Goal: Find specific page/section: Find specific page/section

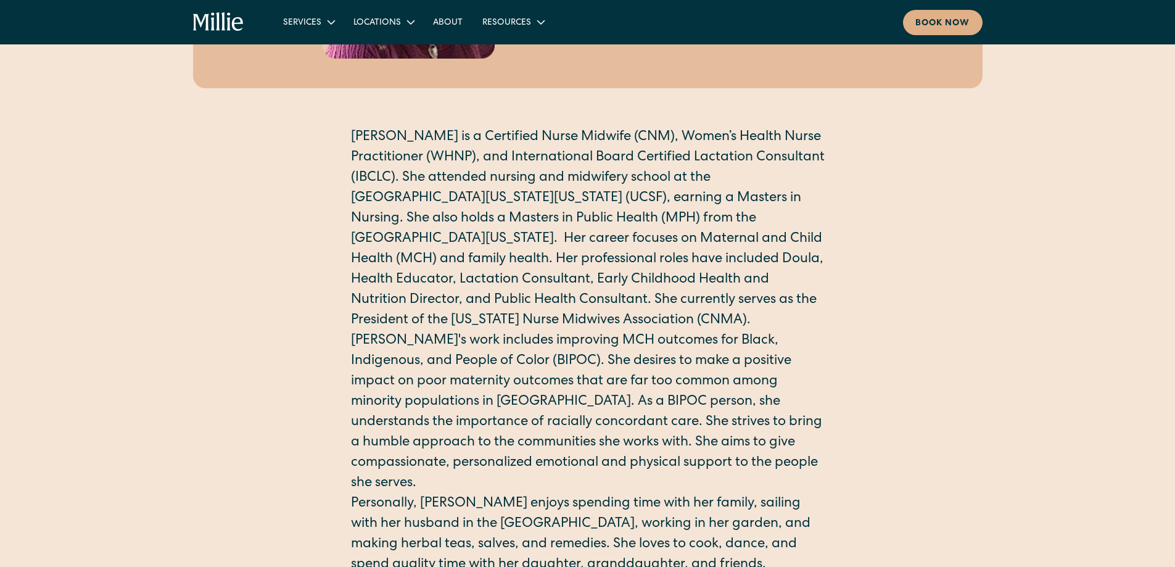
scroll to position [308, 0]
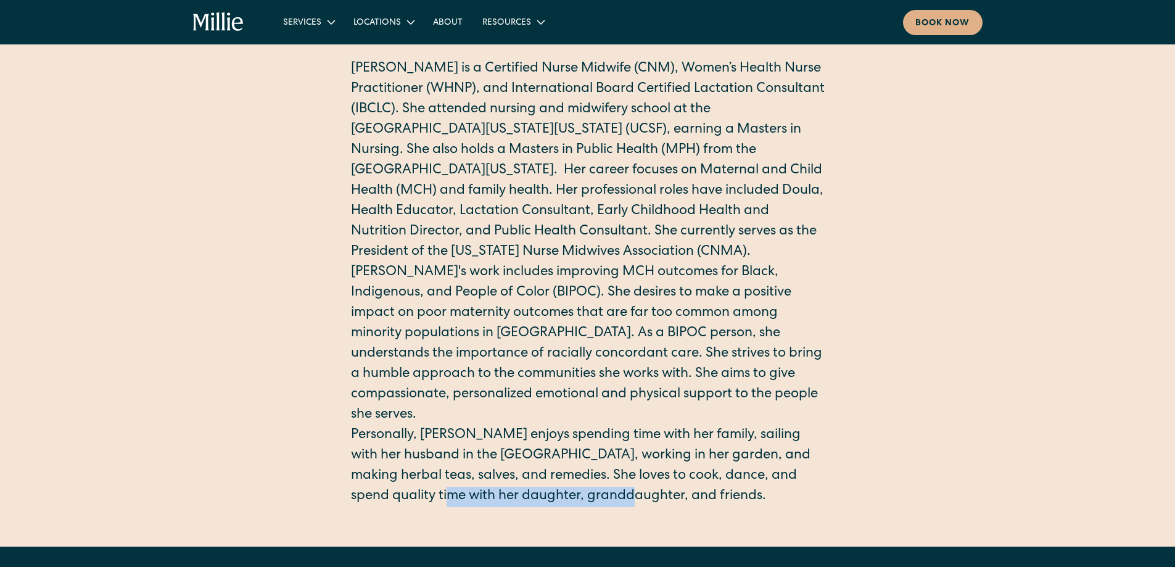
drag, startPoint x: 647, startPoint y: 474, endPoint x: 460, endPoint y: 487, distance: 188.0
click at [460, 487] on div "[PERSON_NAME] Nurse-Midwife CNM [PERSON_NAME] is a Certified Nurse Midwife (CNM…" at bounding box center [587, 119] width 1175 height 855
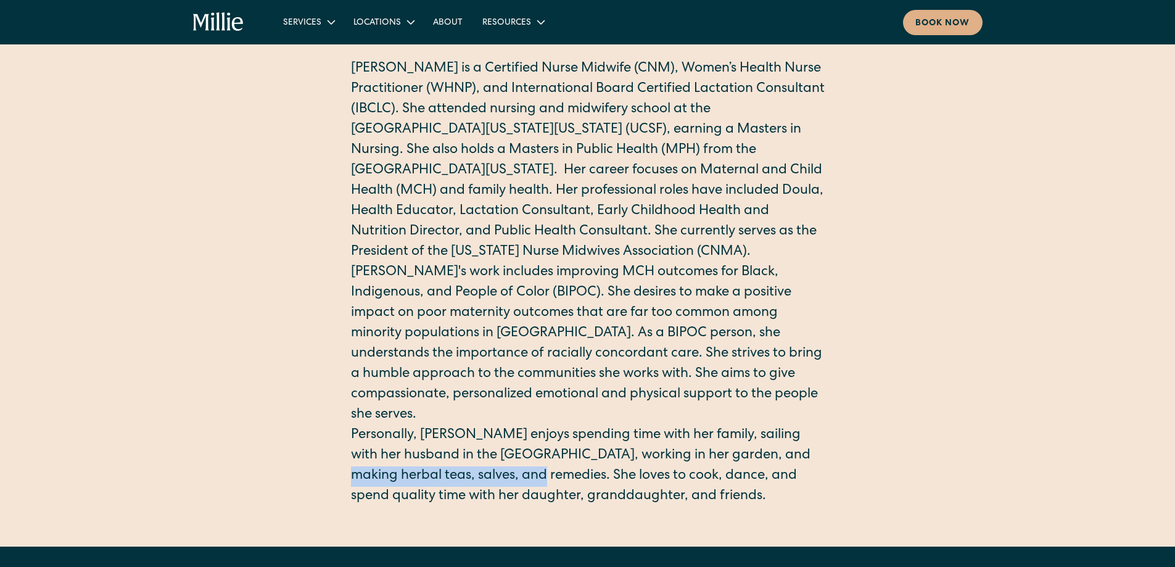
drag, startPoint x: 555, startPoint y: 460, endPoint x: 337, endPoint y: 450, distance: 218.0
click at [337, 450] on div "[PERSON_NAME] Nurse-Midwife CNM [PERSON_NAME] is a Certified Nurse Midwife (CNM…" at bounding box center [588, 141] width 790 height 732
drag, startPoint x: 465, startPoint y: 455, endPoint x: 430, endPoint y: 455, distance: 34.5
click at [430, 455] on p "Personally, [PERSON_NAME] enjoys spending time with her family, sailing with he…" at bounding box center [588, 466] width 474 height 81
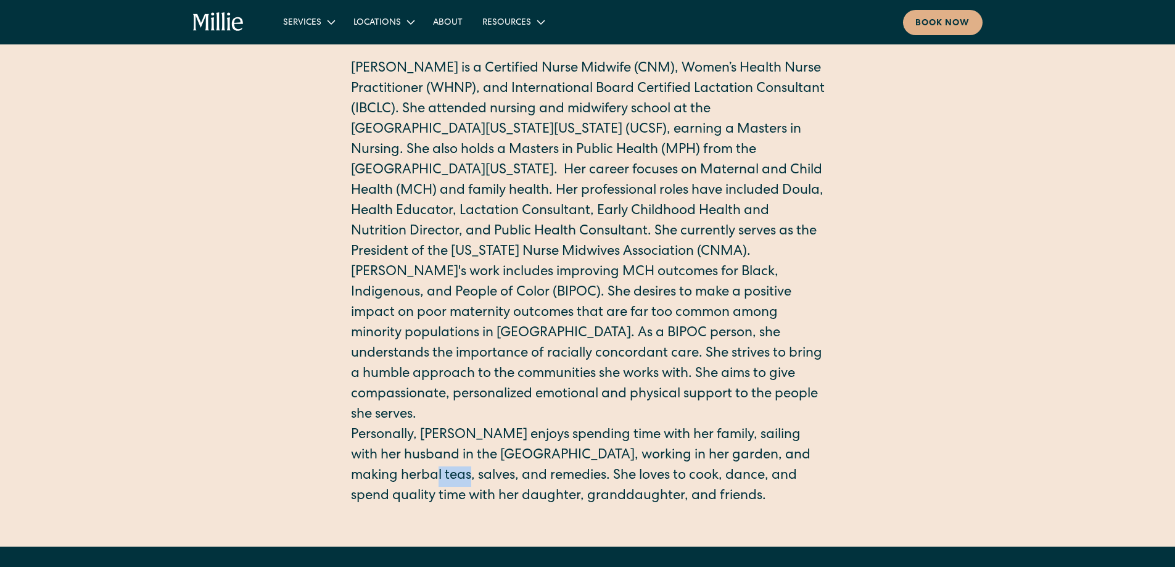
scroll to position [0, 0]
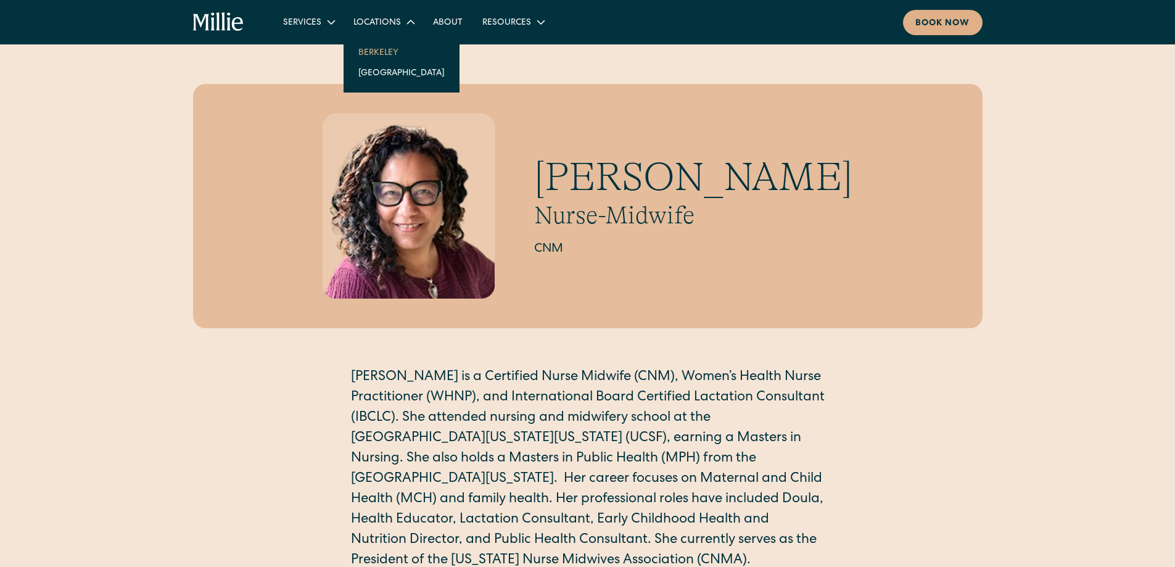
click at [380, 57] on link "Berkeley" at bounding box center [402, 52] width 106 height 20
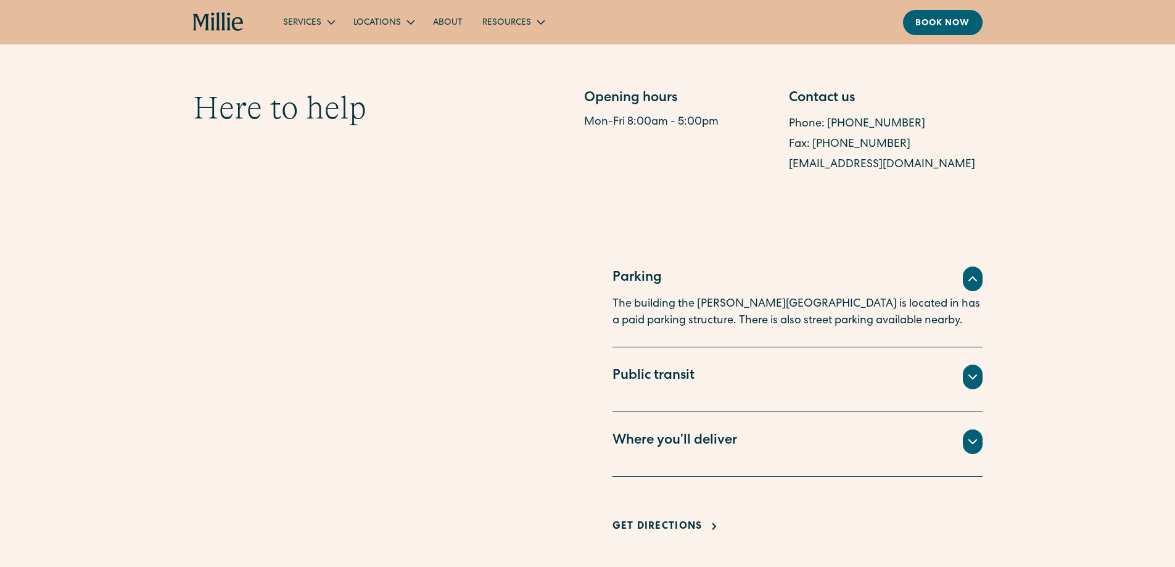
scroll to position [679, 0]
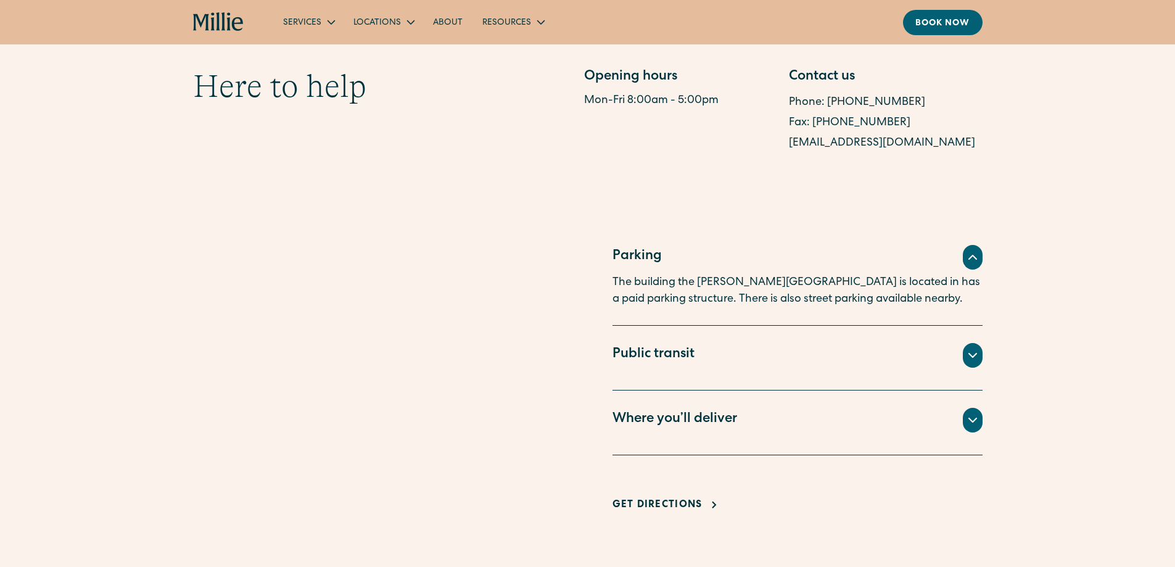
click at [970, 421] on icon at bounding box center [972, 420] width 15 height 15
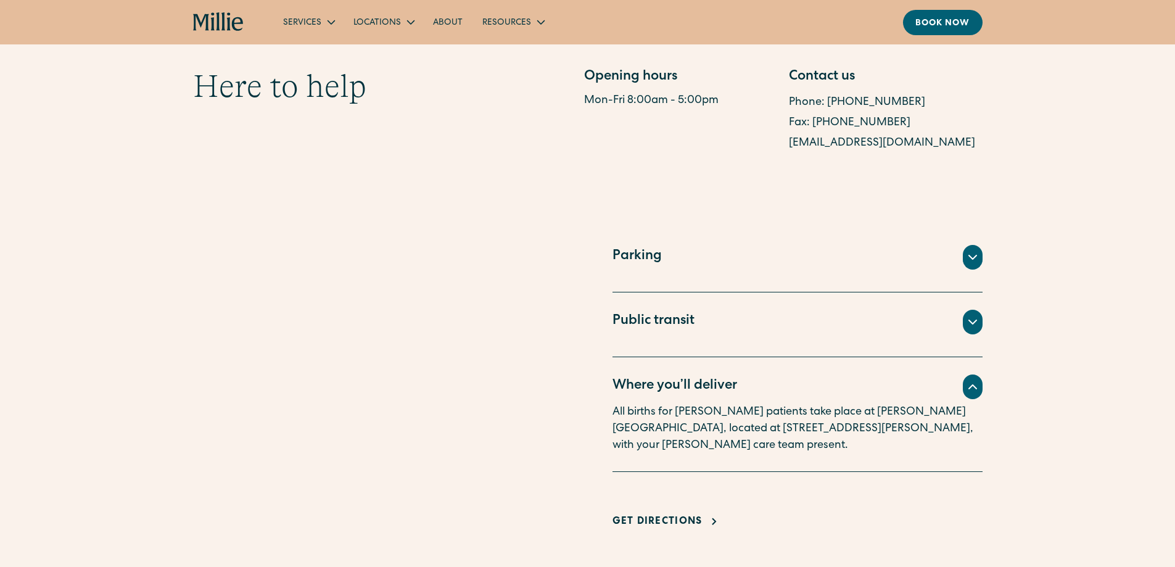
click at [967, 328] on icon at bounding box center [972, 322] width 15 height 15
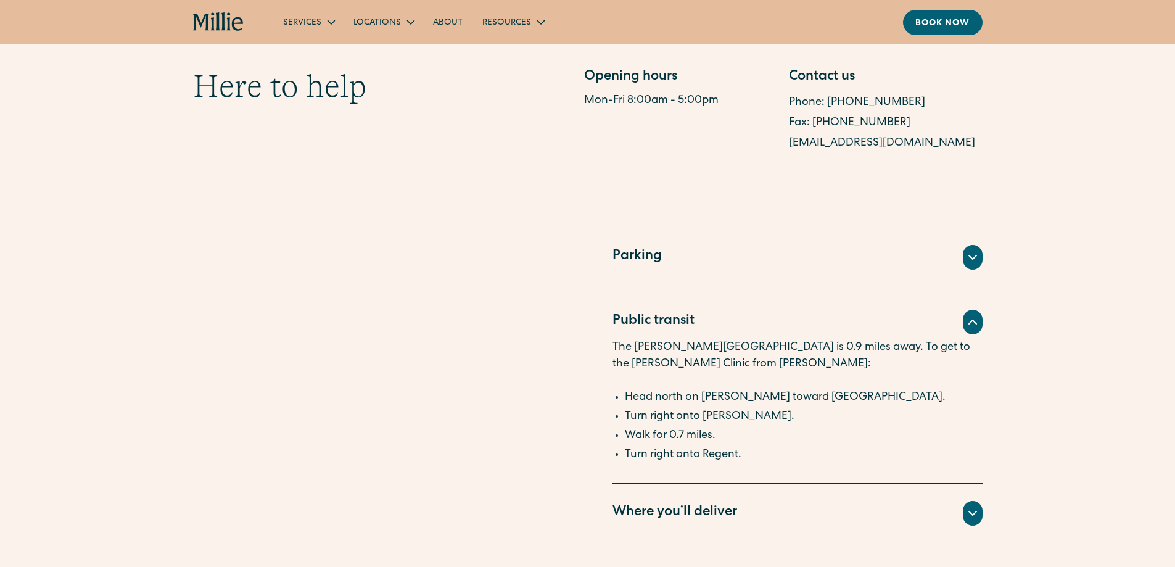
click at [979, 255] on icon at bounding box center [972, 257] width 15 height 15
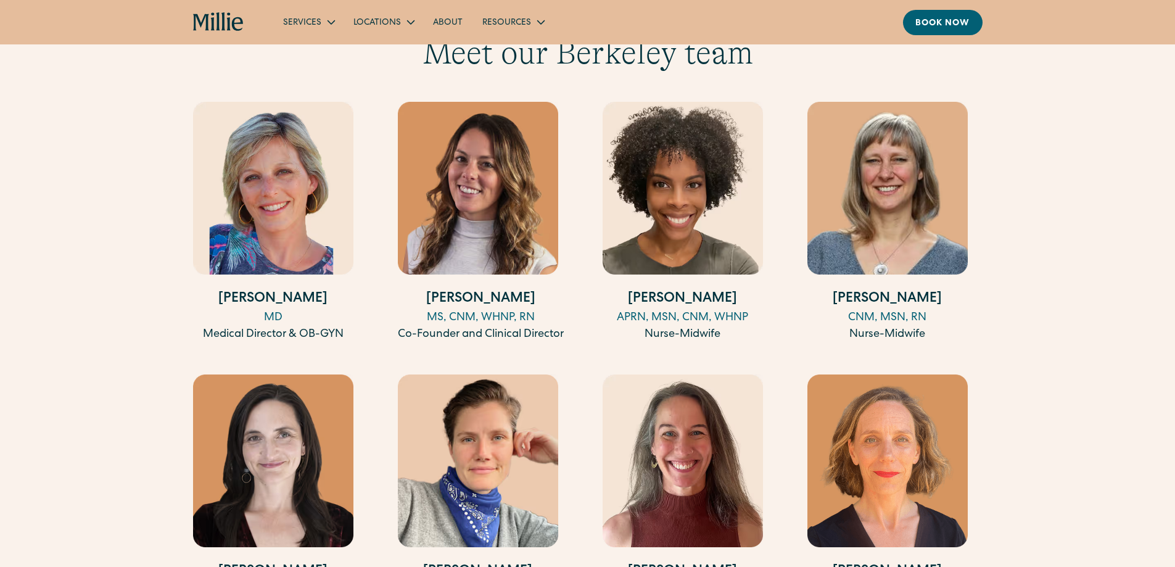
scroll to position [1172, 0]
